Goal: Check status: Check status

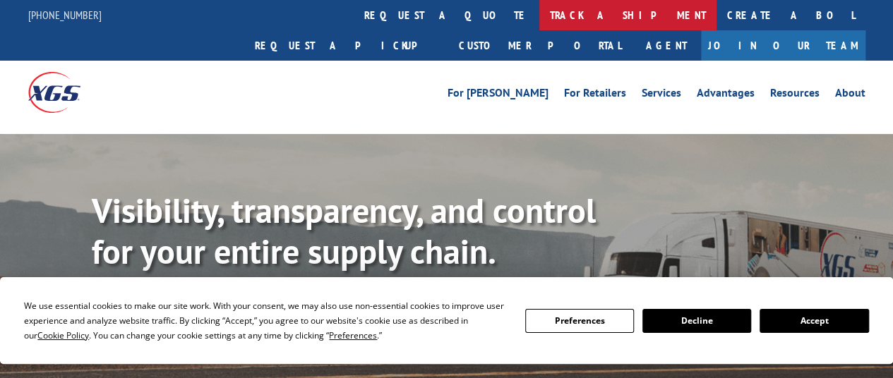
click at [539, 16] on link "track a shipment" at bounding box center [627, 15] width 177 height 30
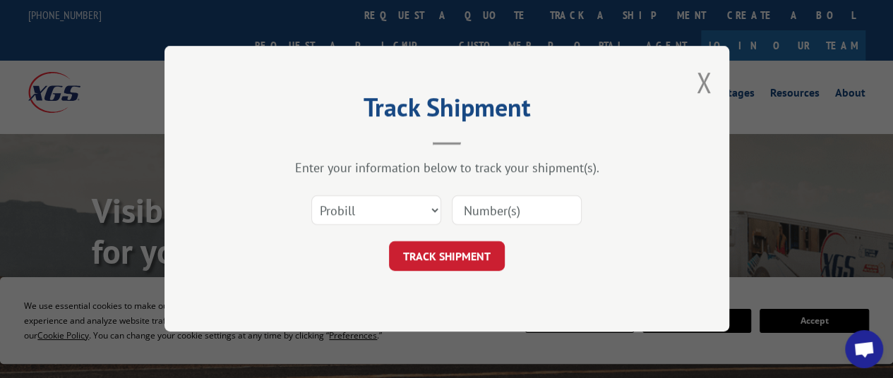
click at [505, 215] on input at bounding box center [517, 211] width 130 height 30
paste input "17617121"
type input "17617121"
click at [457, 247] on button "TRACK SHIPMENT" at bounding box center [447, 257] width 116 height 30
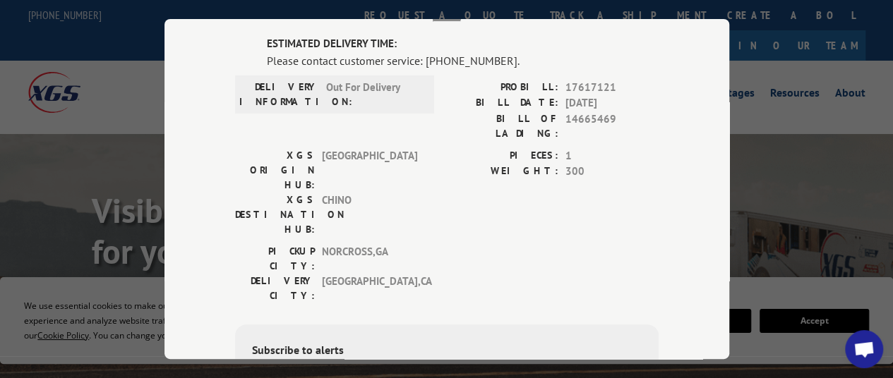
scroll to position [95, 0]
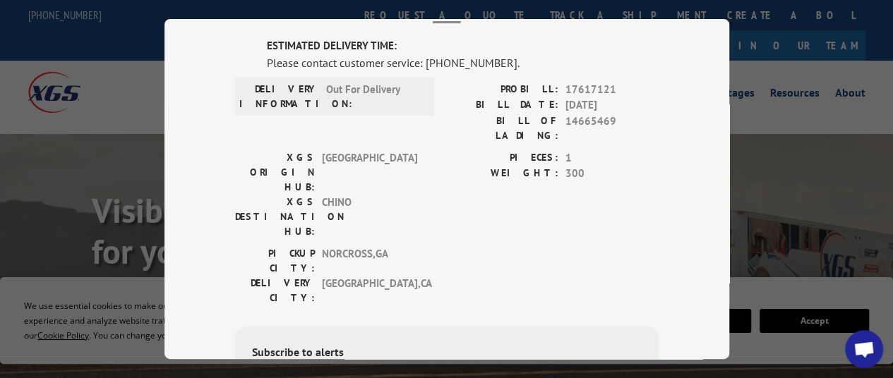
click at [776, 290] on div "Track Shipment ESTIMATED DELIVERY TIME: Please contact customer service: (844) …" at bounding box center [446, 189] width 893 height 378
click at [827, 116] on div "Track Shipment ESTIMATED DELIVERY TIME: Please contact customer service: (844) …" at bounding box center [446, 189] width 893 height 378
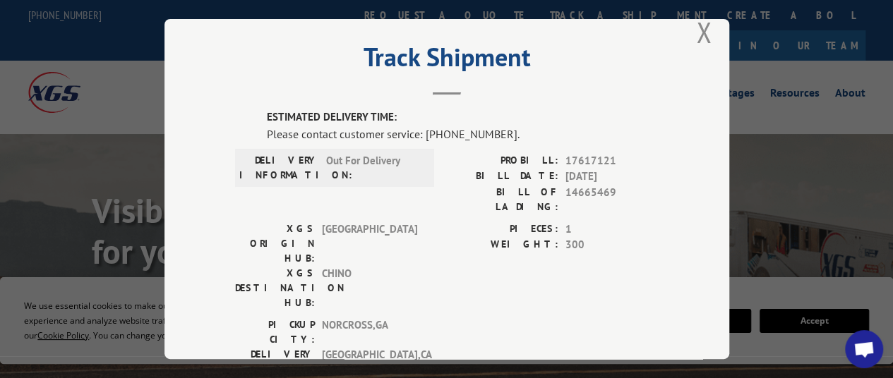
scroll to position [20, 0]
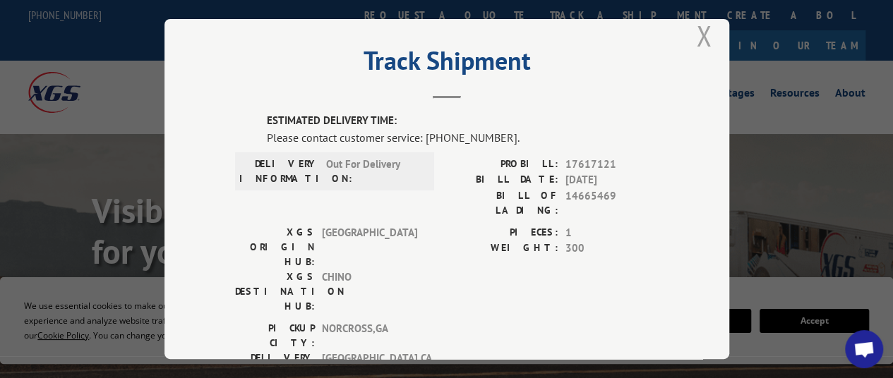
click at [699, 26] on button "Close modal" at bounding box center [704, 35] width 16 height 37
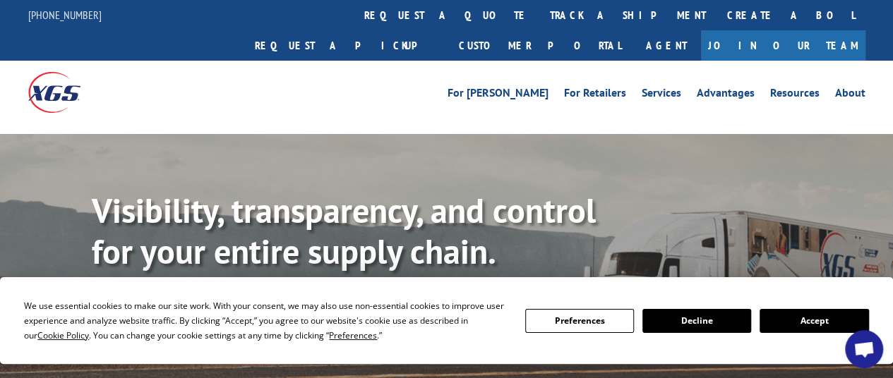
click at [812, 30] on link "Join Our Team" at bounding box center [783, 45] width 164 height 30
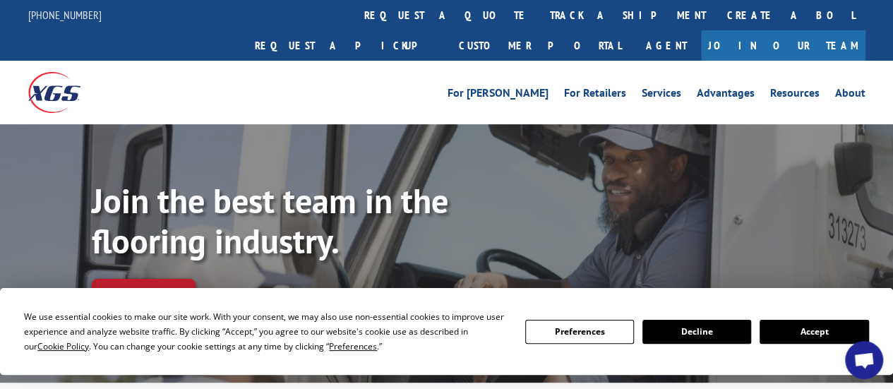
click at [776, 322] on button "Accept" at bounding box center [813, 332] width 109 height 24
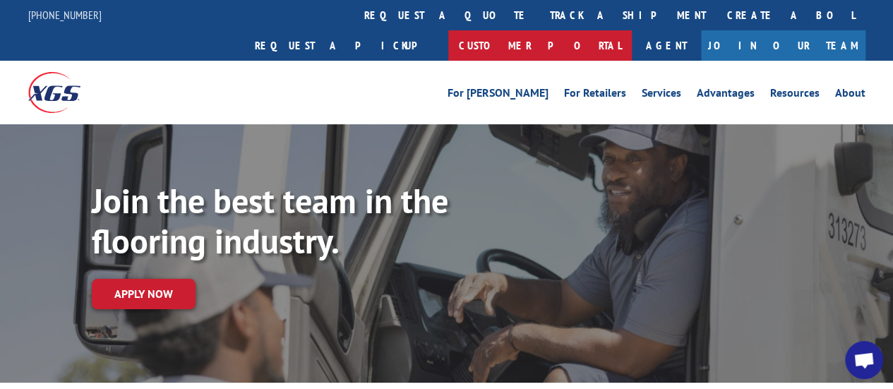
click at [632, 30] on link "Customer Portal" at bounding box center [539, 45] width 183 height 30
